Goal: Communication & Community: Connect with others

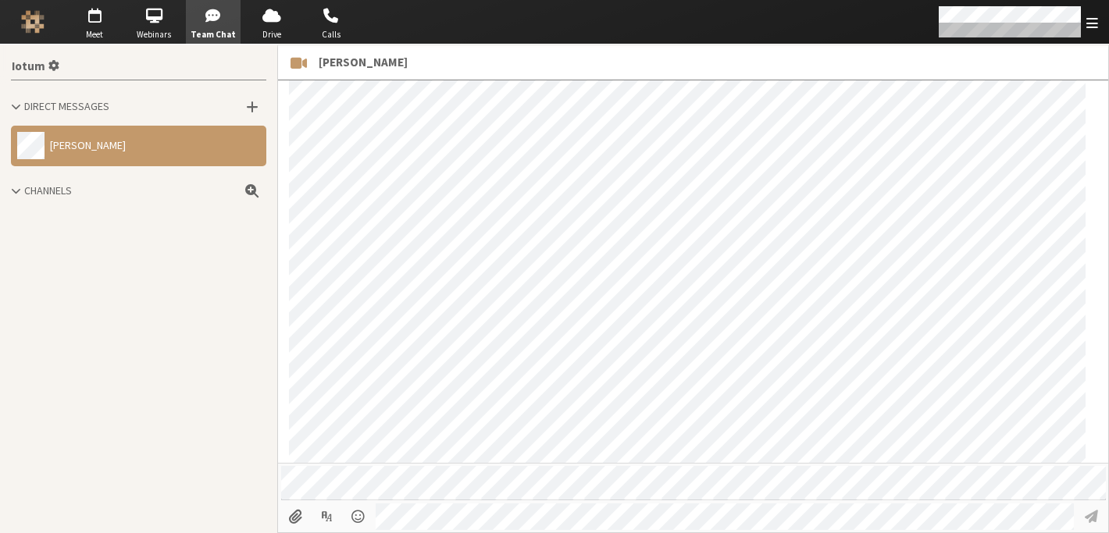
scroll to position [592, 0]
click at [333, 25] on span "button" at bounding box center [331, 15] width 55 height 25
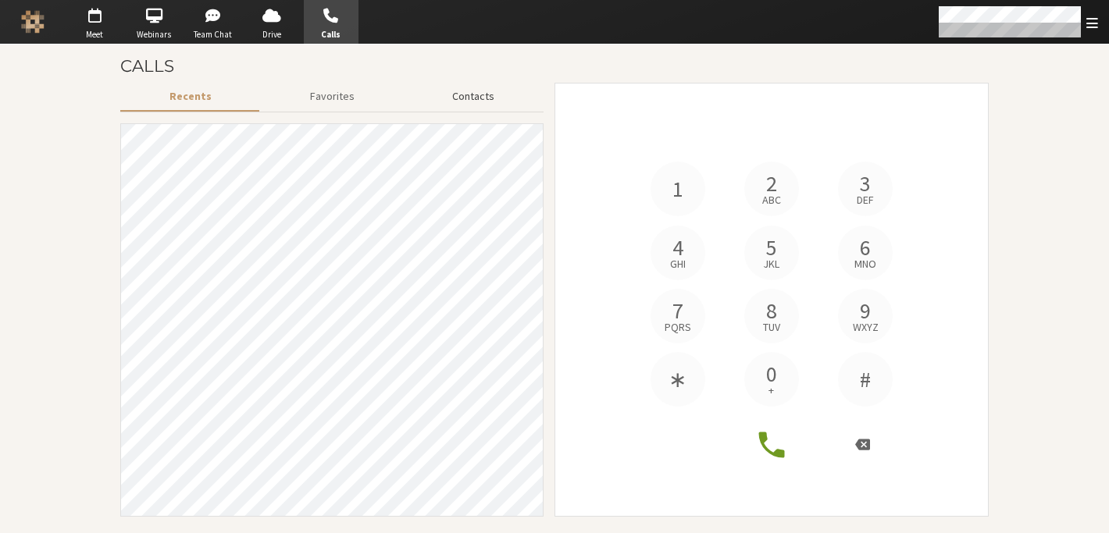
click at [479, 94] on button "Contacts" at bounding box center [473, 96] width 141 height 27
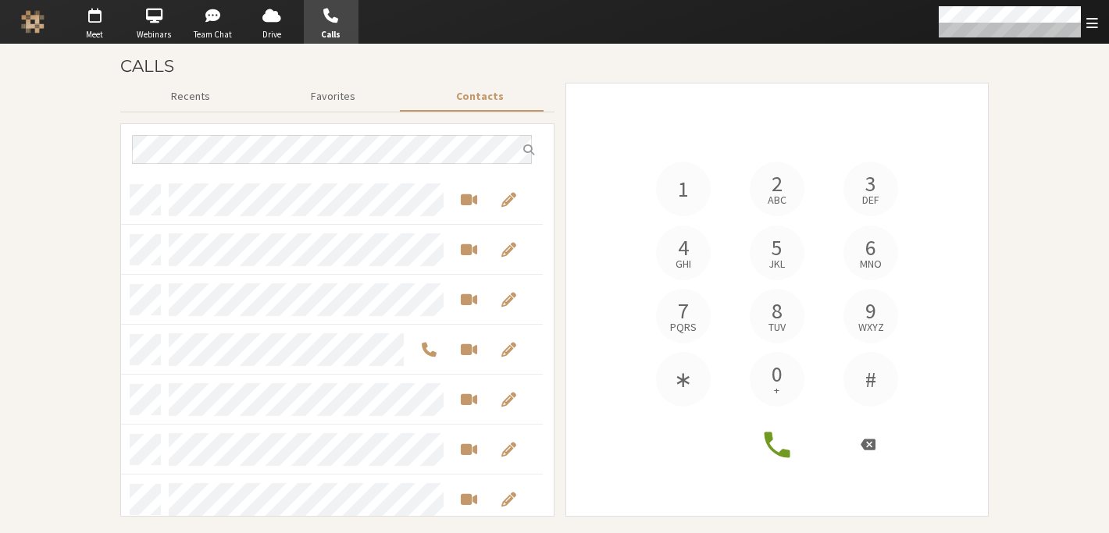
scroll to position [330, 410]
click at [465, 251] on span "Start a video meeting" at bounding box center [469, 250] width 16 height 18
click at [100, 15] on span "button" at bounding box center [94, 15] width 55 height 25
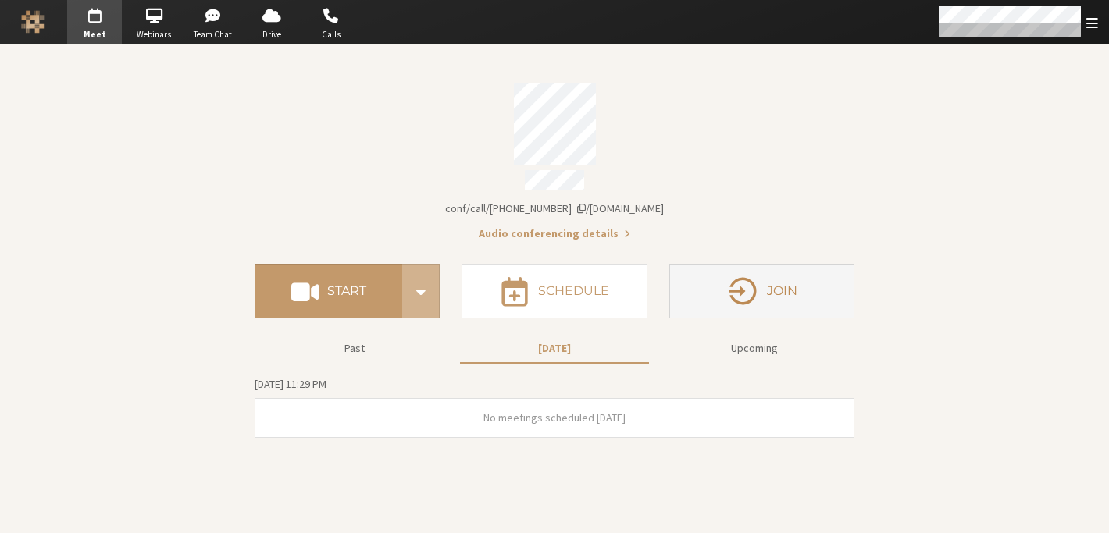
click at [796, 301] on button "Join" at bounding box center [761, 291] width 185 height 55
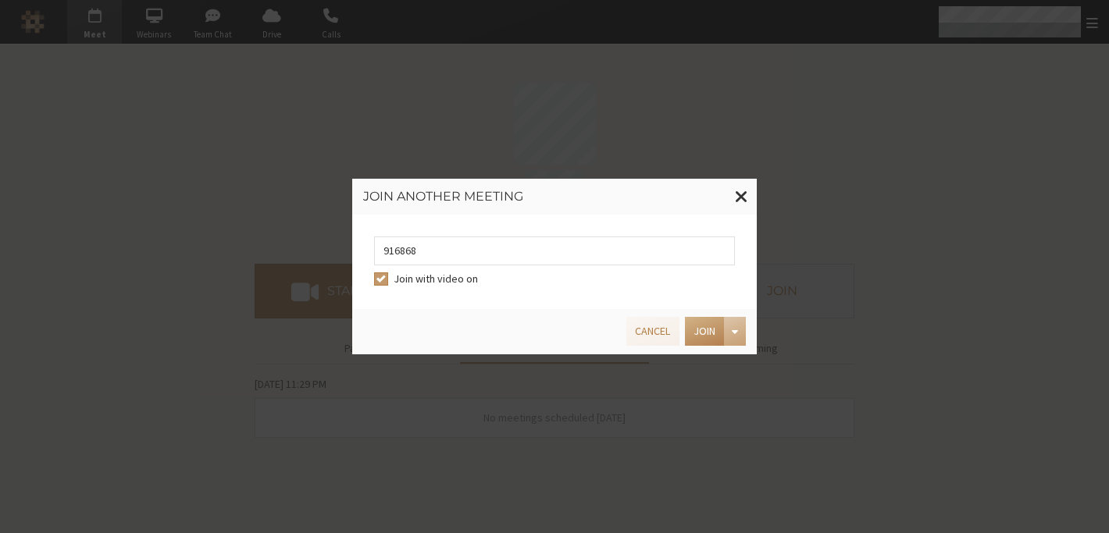
type input "9168685"
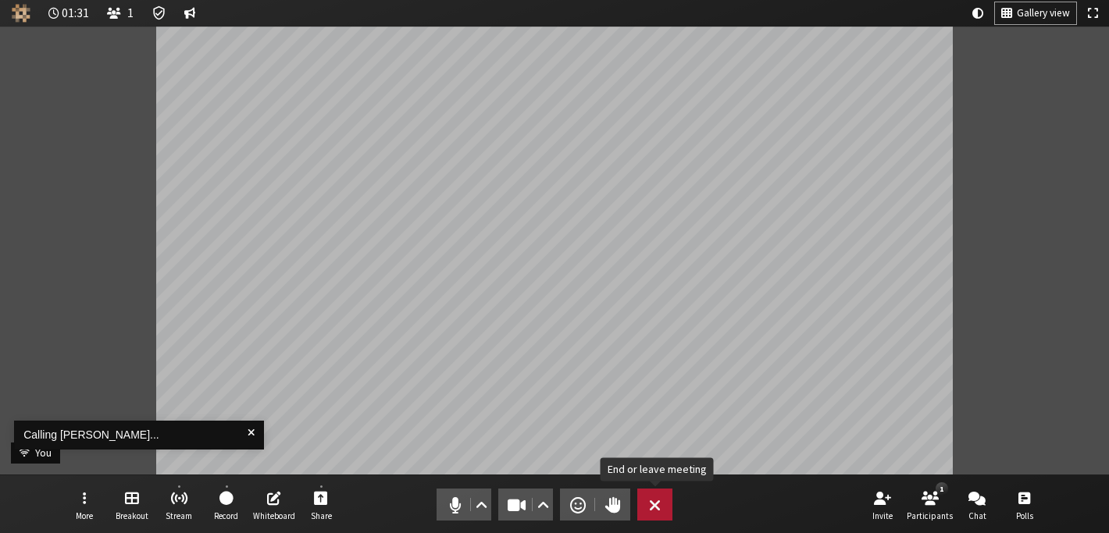
click at [663, 502] on button "Leave" at bounding box center [654, 505] width 35 height 32
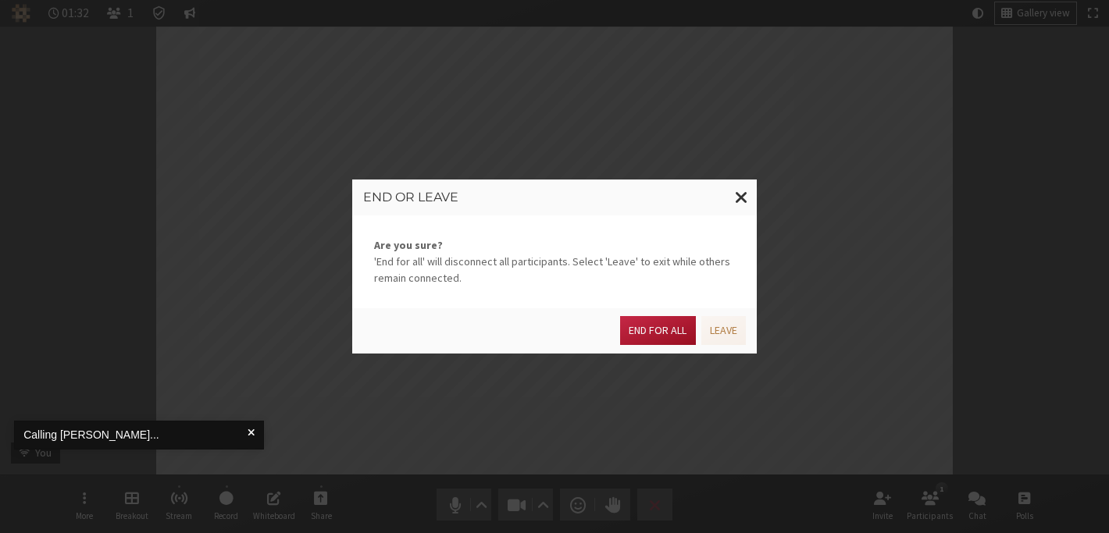
click at [655, 343] on button "End for all" at bounding box center [657, 330] width 75 height 29
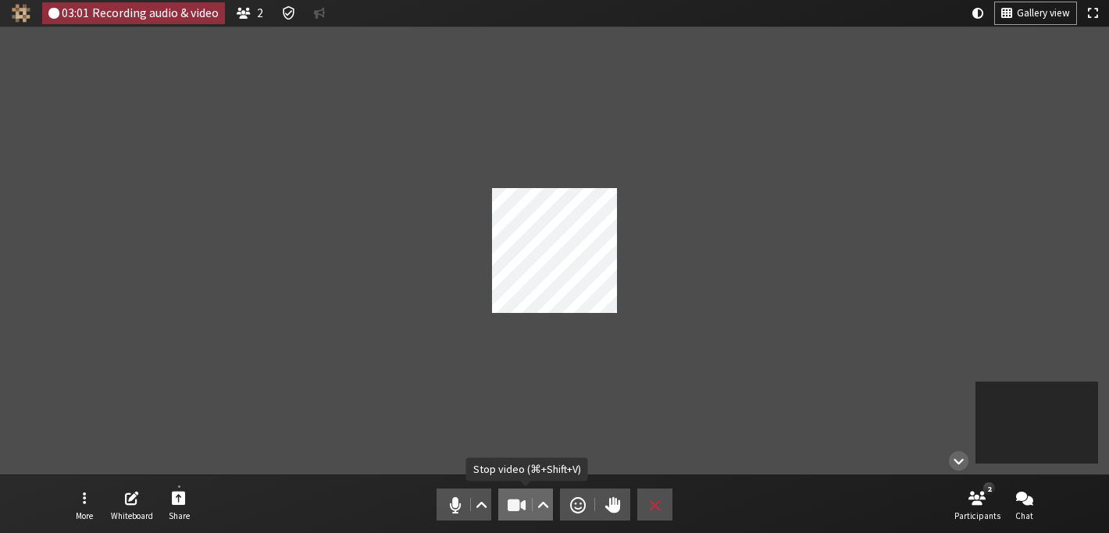
click at [518, 503] on span "Stop video (⌘+Shift+V)" at bounding box center [517, 505] width 22 height 22
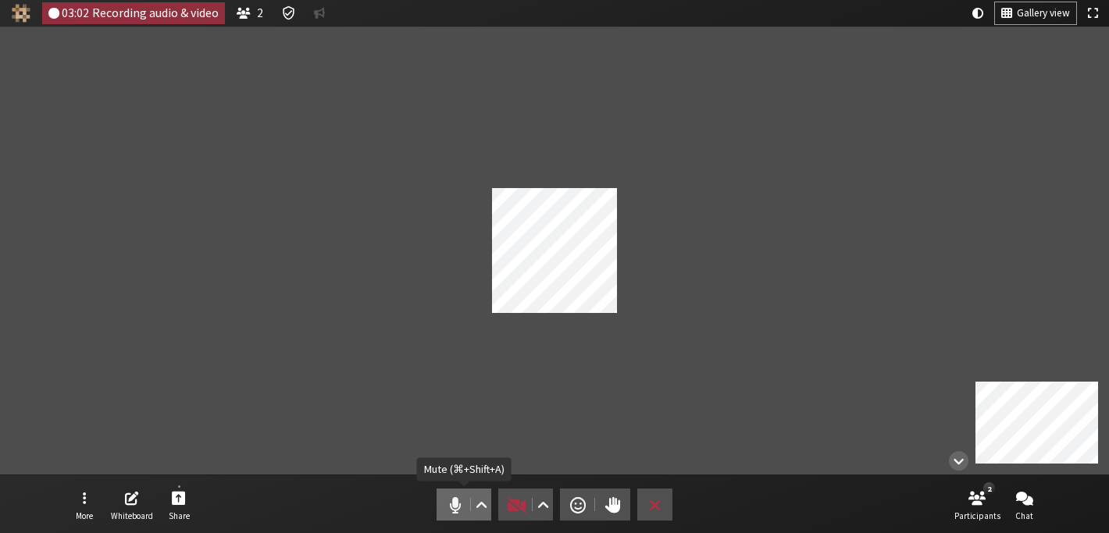
click at [447, 494] on span "Mute (⌘+Shift+A)" at bounding box center [455, 505] width 22 height 22
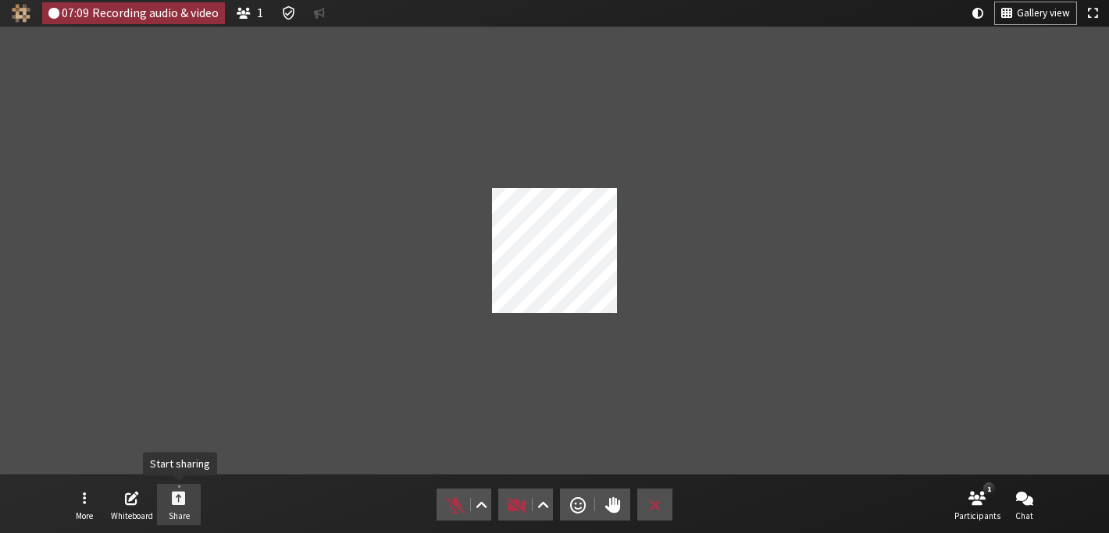
click at [183, 487] on button "Share" at bounding box center [179, 505] width 44 height 42
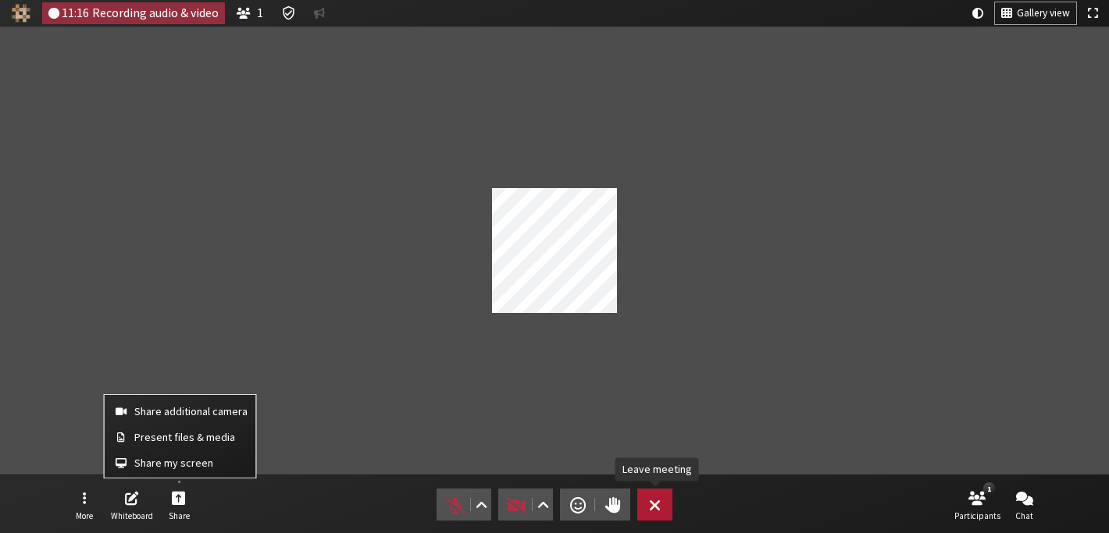
click at [662, 511] on button "Leave" at bounding box center [654, 505] width 35 height 32
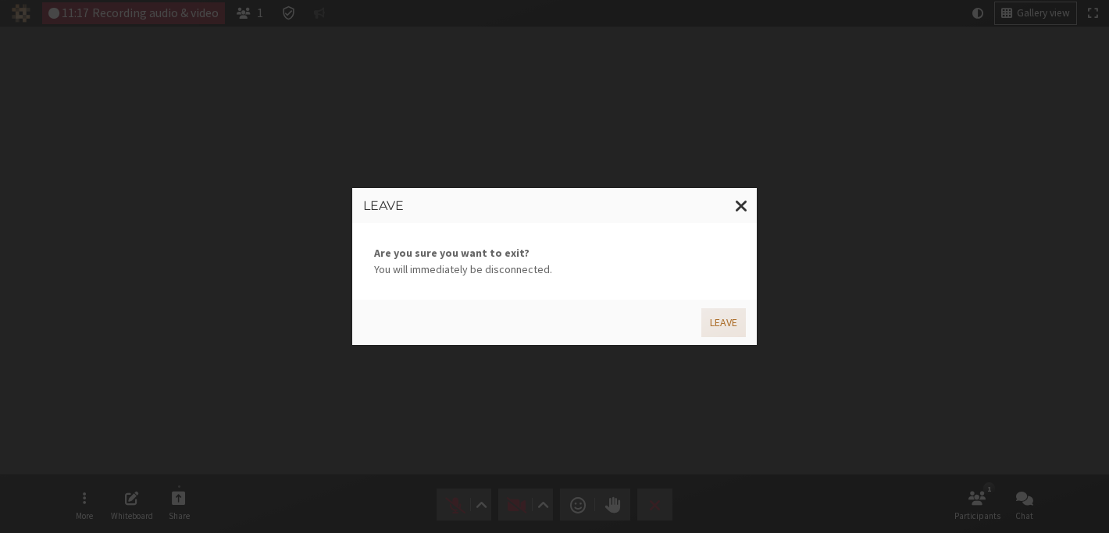
click at [705, 333] on button "Leave" at bounding box center [723, 322] width 45 height 29
